Goal: Task Accomplishment & Management: Use online tool/utility

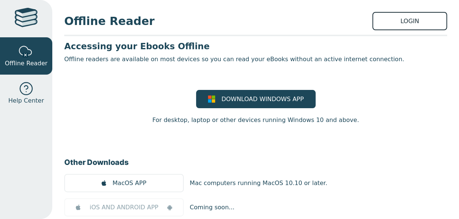
click at [218, 26] on link "LOGIN" at bounding box center [409, 21] width 75 height 18
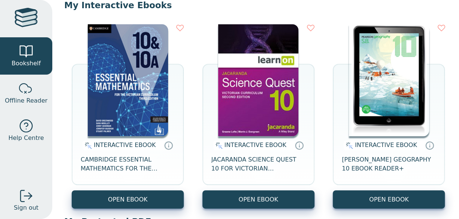
scroll to position [79, 0]
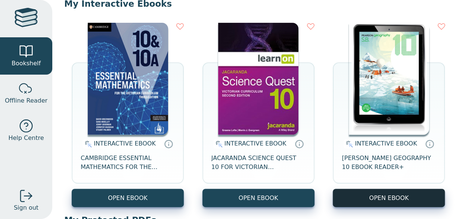
click at [388, 204] on button "OPEN EBOOK" at bounding box center [388, 198] width 112 height 18
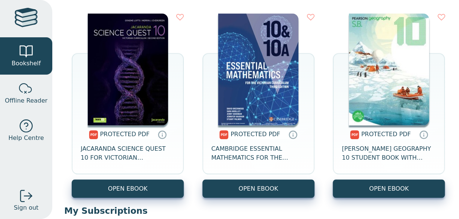
scroll to position [306, 0]
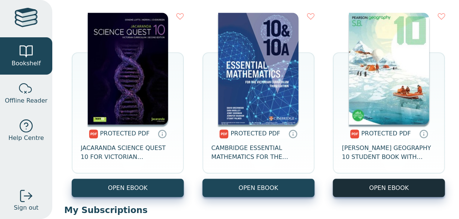
click at [366, 187] on link "OPEN EBOOK" at bounding box center [388, 188] width 112 height 18
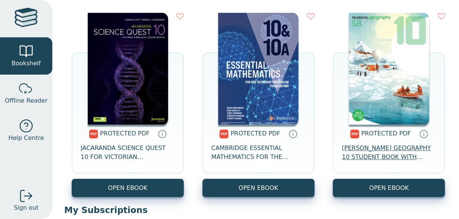
click at [400, 157] on span "PEARSON GEOGRAPHY 10 STUDENT BOOK WITH READER+" at bounding box center [388, 153] width 94 height 18
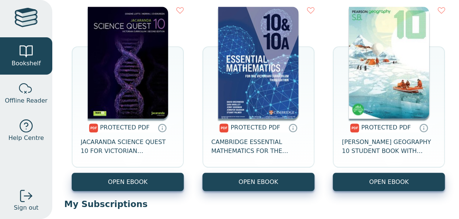
scroll to position [313, 0]
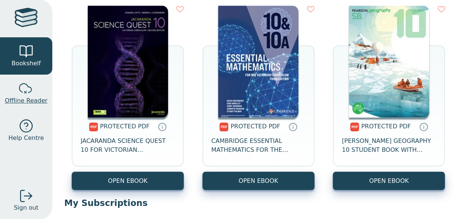
click at [15, 94] on link "Offline Reader" at bounding box center [26, 93] width 52 height 37
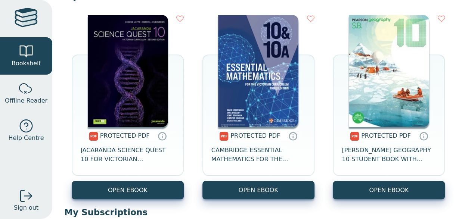
scroll to position [304, 0]
click at [329, 163] on div "PROTECTED PDF JACARANDA SCIENCE QUEST 10 FOR VICTORIAN CURRICULUM OPEN EBOOK" at bounding box center [255, 106] width 382 height 199
click at [379, 158] on span "PEARSON GEOGRAPHY 10 STUDENT BOOK WITH READER+" at bounding box center [388, 155] width 94 height 18
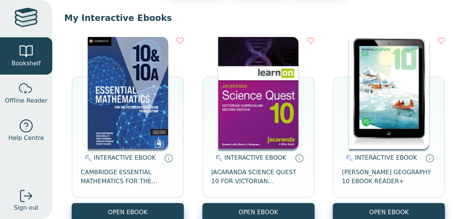
scroll to position [85, 0]
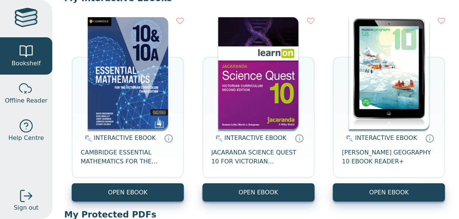
click at [390, 190] on button "OPEN EBOOK" at bounding box center [388, 192] width 112 height 18
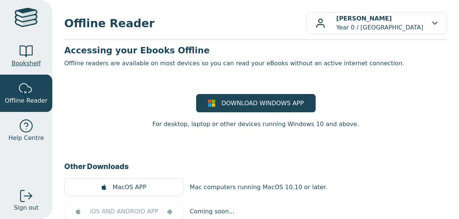
click at [25, 47] on div at bounding box center [26, 51] width 15 height 15
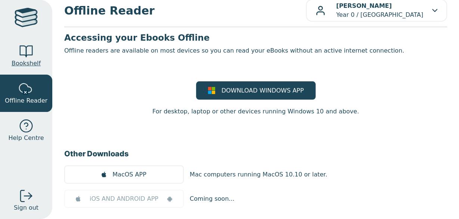
click at [33, 57] on div at bounding box center [26, 51] width 15 height 15
click at [19, 63] on span "Bookshelf" at bounding box center [26, 63] width 29 height 9
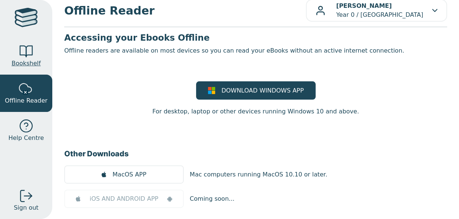
click at [19, 63] on span "Bookshelf" at bounding box center [26, 63] width 29 height 9
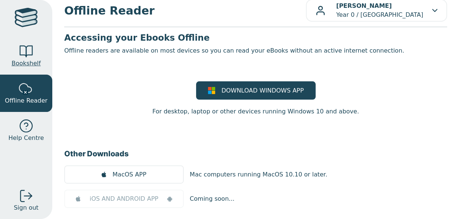
click at [19, 63] on span "Bookshelf" at bounding box center [26, 63] width 29 height 9
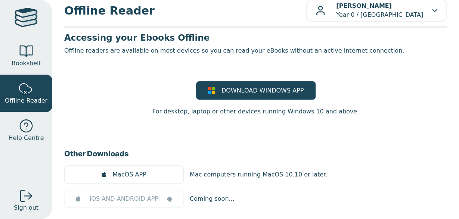
click at [19, 63] on span "Bookshelf" at bounding box center [26, 63] width 29 height 9
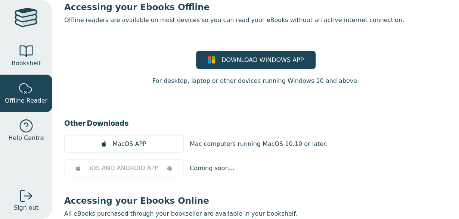
scroll to position [0, 0]
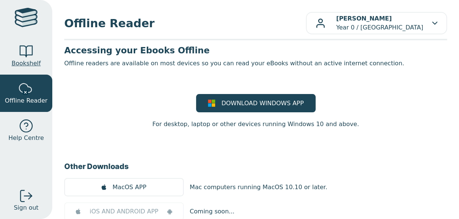
click at [26, 53] on div at bounding box center [26, 51] width 15 height 15
click at [28, 9] on div at bounding box center [26, 19] width 23 height 22
click at [29, 54] on div at bounding box center [26, 51] width 15 height 15
